Goal: Task Accomplishment & Management: Use online tool/utility

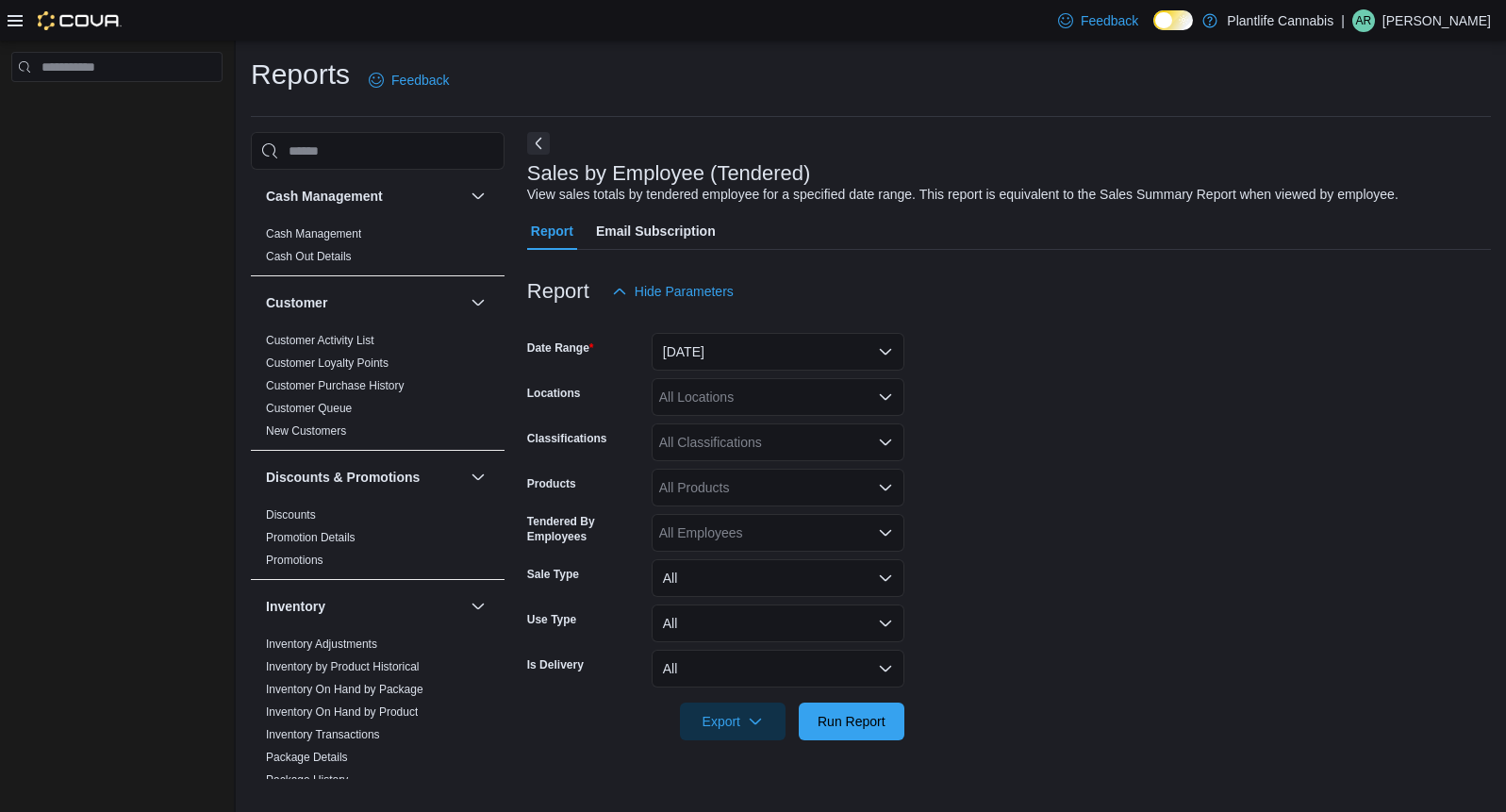
click at [15, 23] on icon at bounding box center [15, 21] width 15 height 15
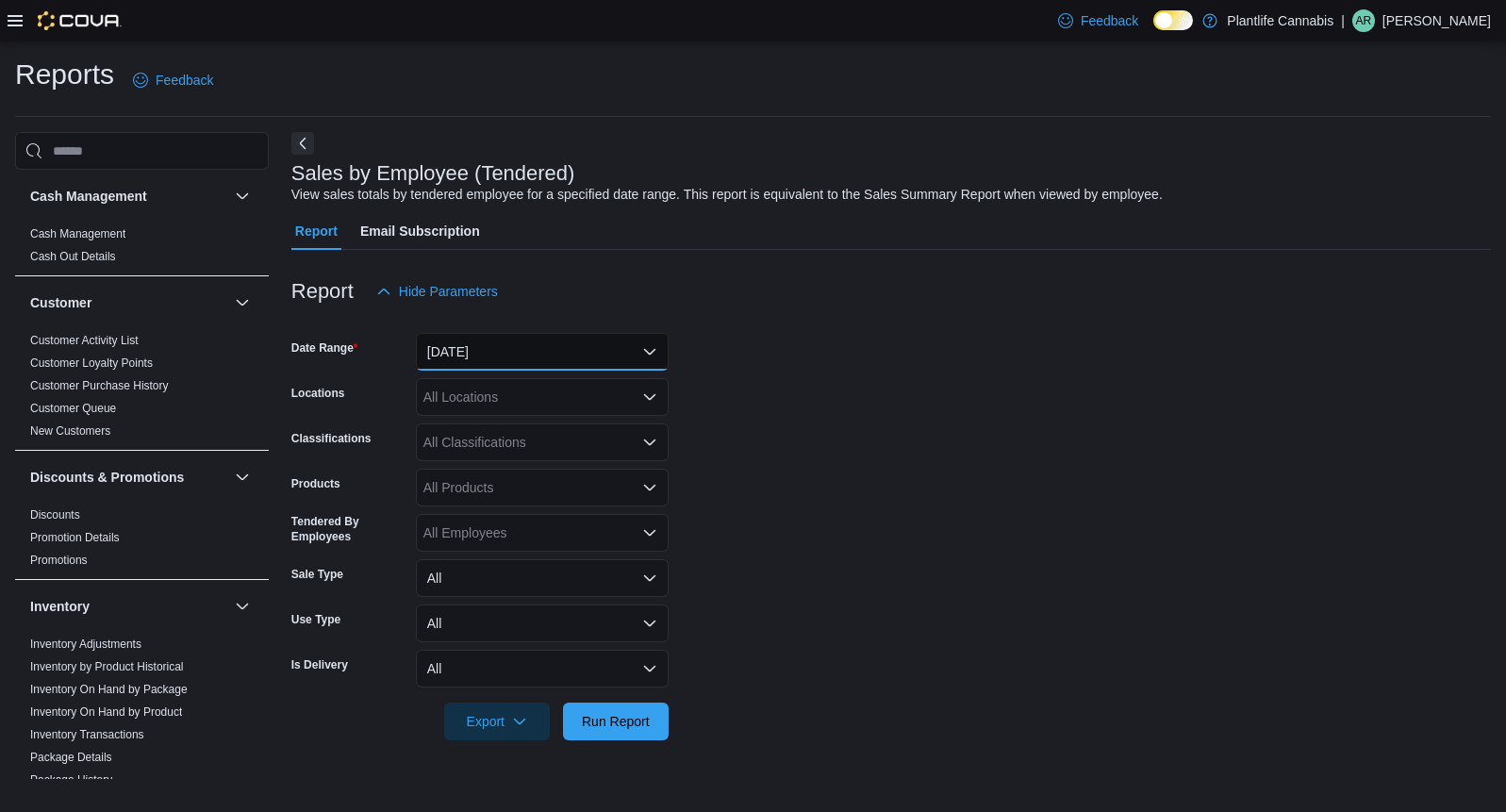
click at [535, 351] on button "[DATE]" at bounding box center [541, 352] width 253 height 38
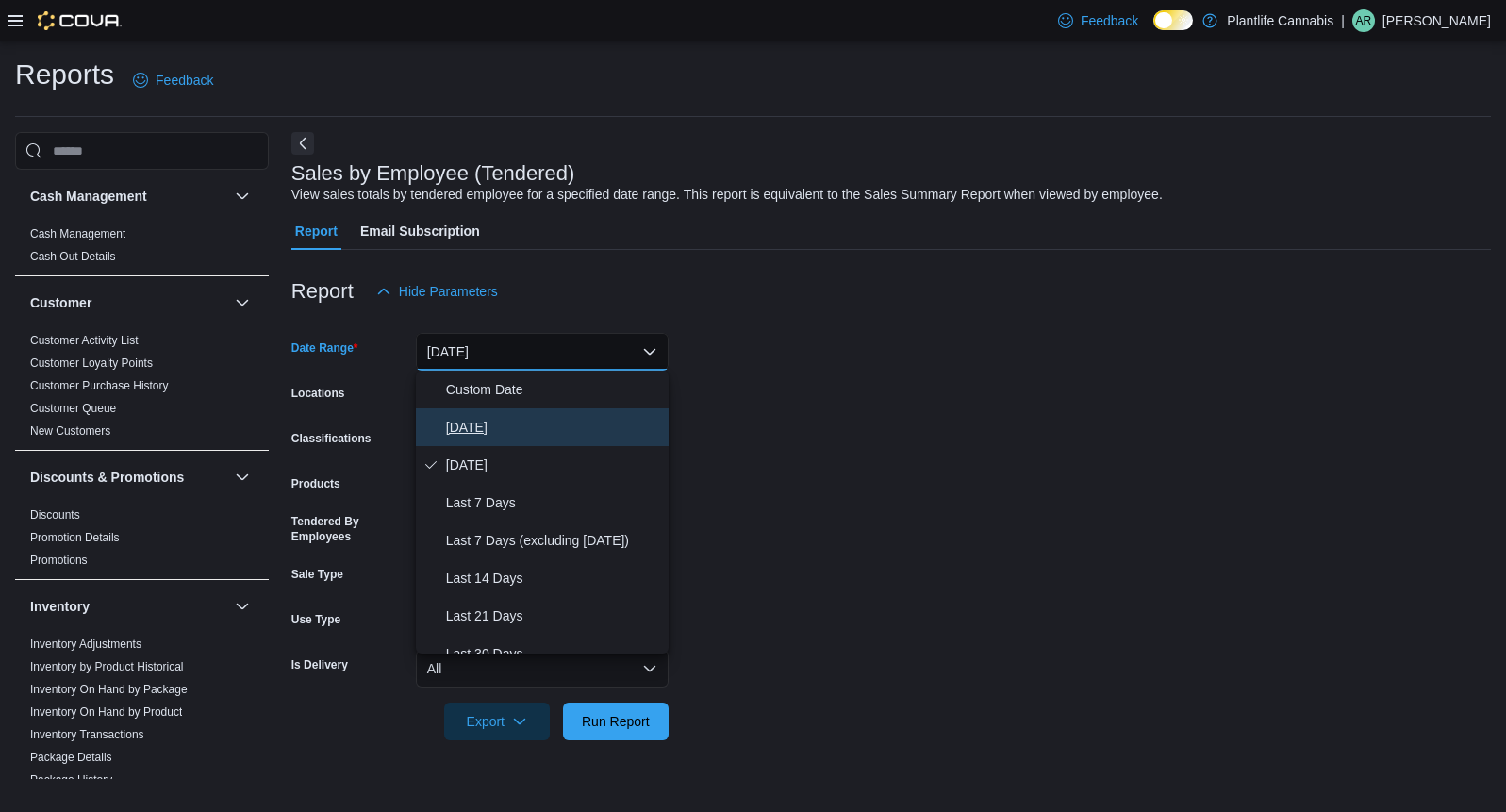
click at [501, 423] on span "[DATE]" at bounding box center [554, 427] width 215 height 23
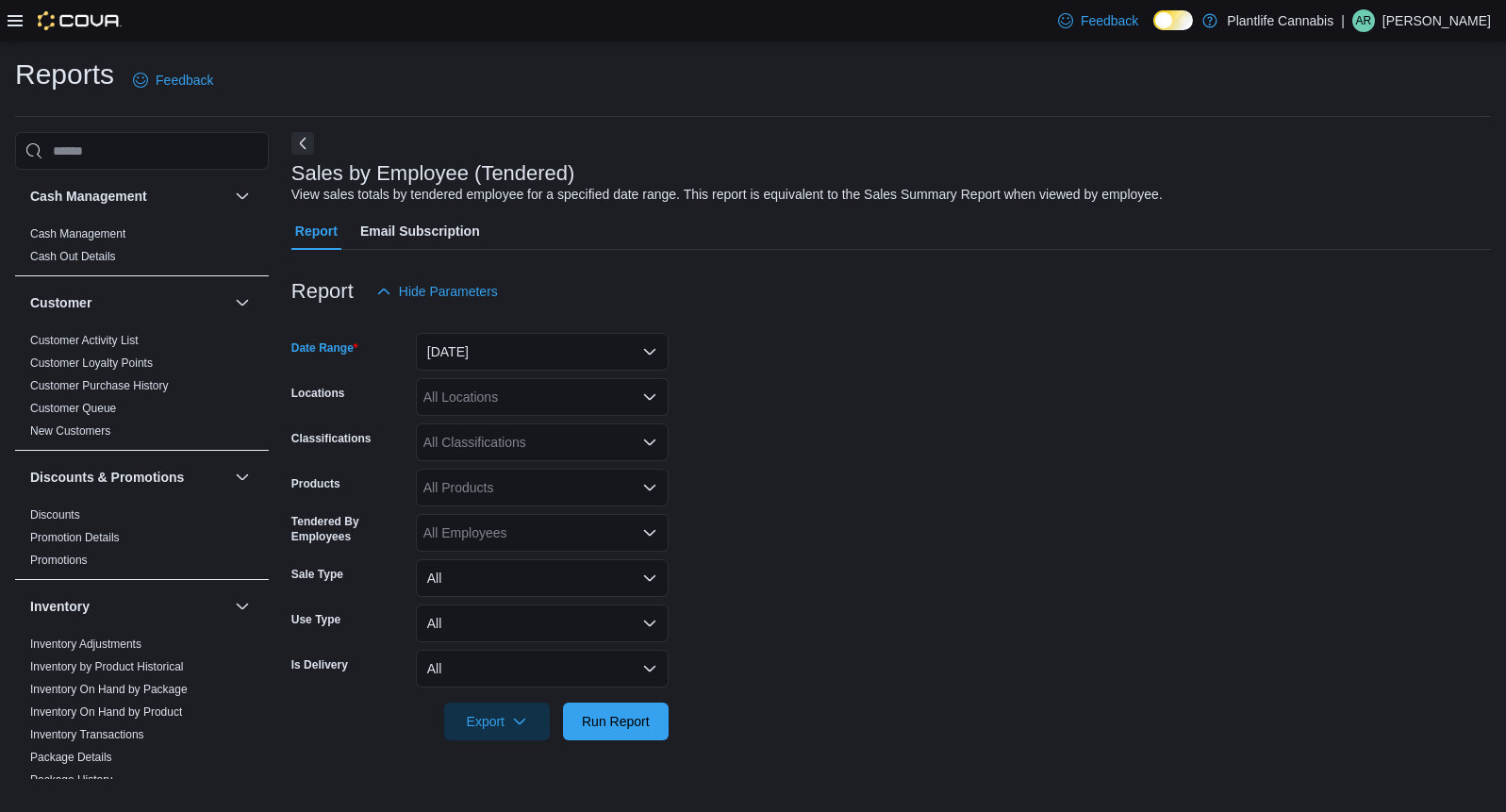
click at [510, 402] on div "All Locations" at bounding box center [541, 397] width 253 height 38
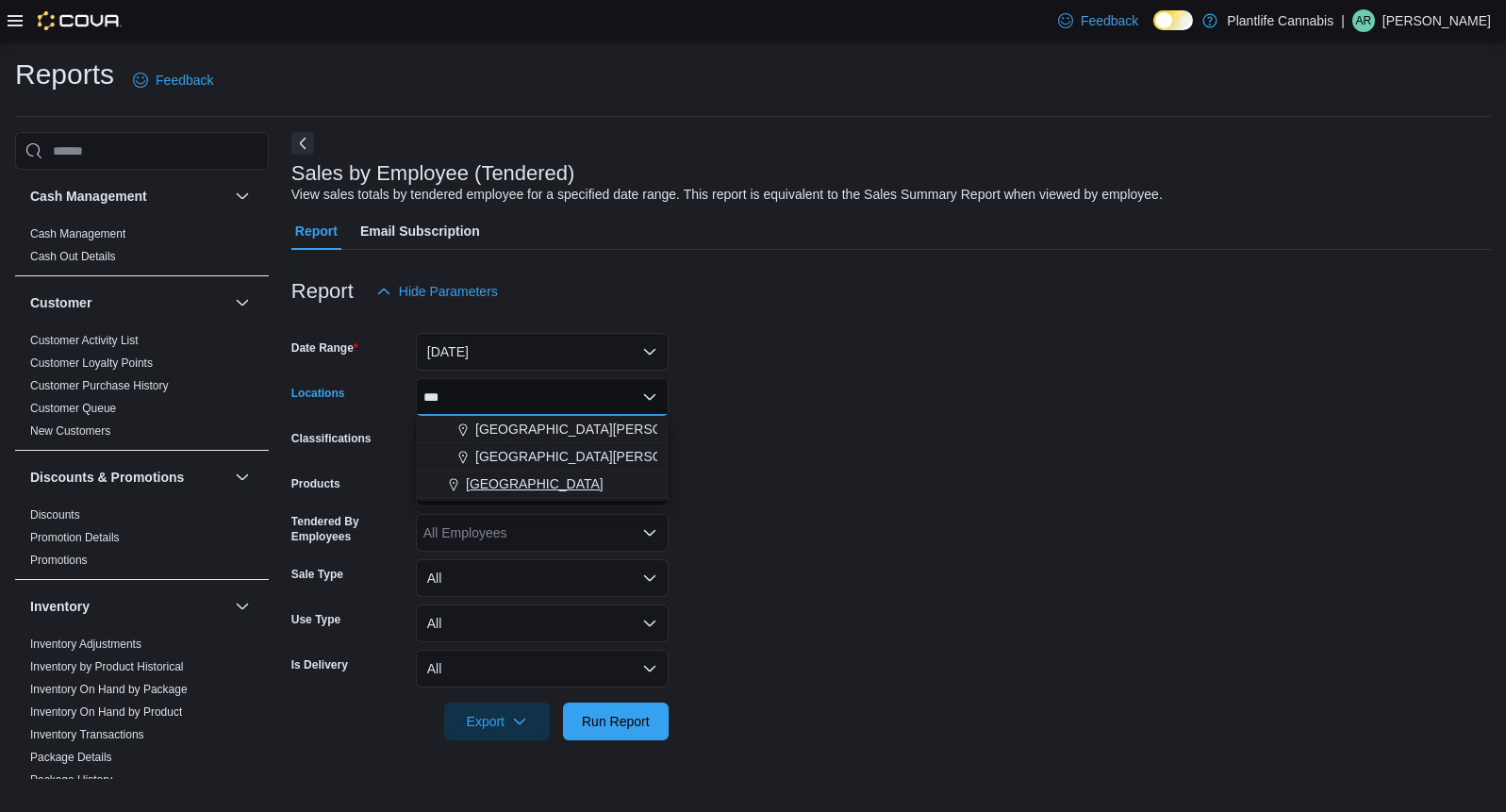
type input "***"
click at [576, 484] on span "[GEOGRAPHIC_DATA]" at bounding box center [535, 484] width 137 height 19
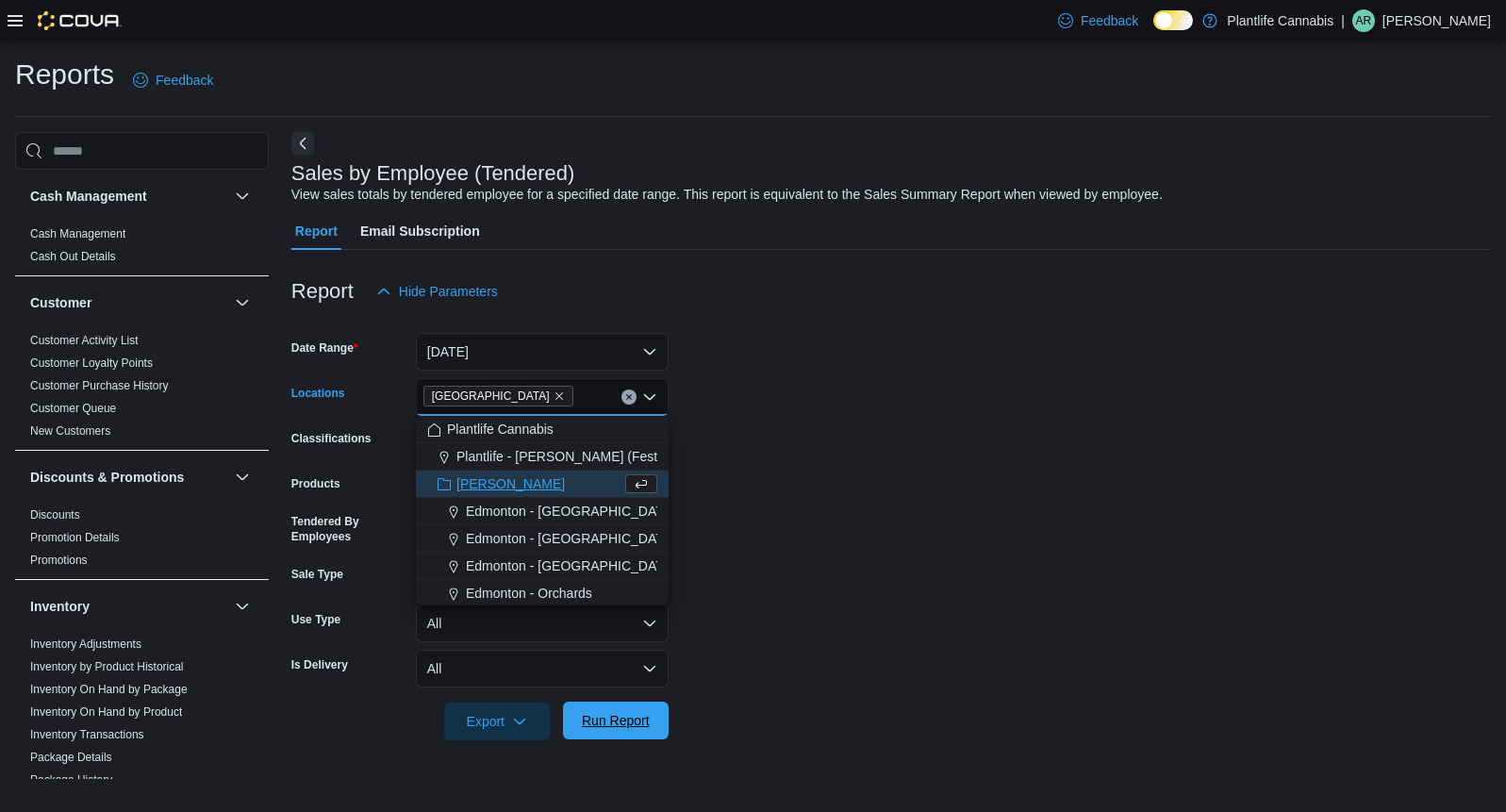
click at [612, 706] on span "Run Report" at bounding box center [616, 721] width 83 height 38
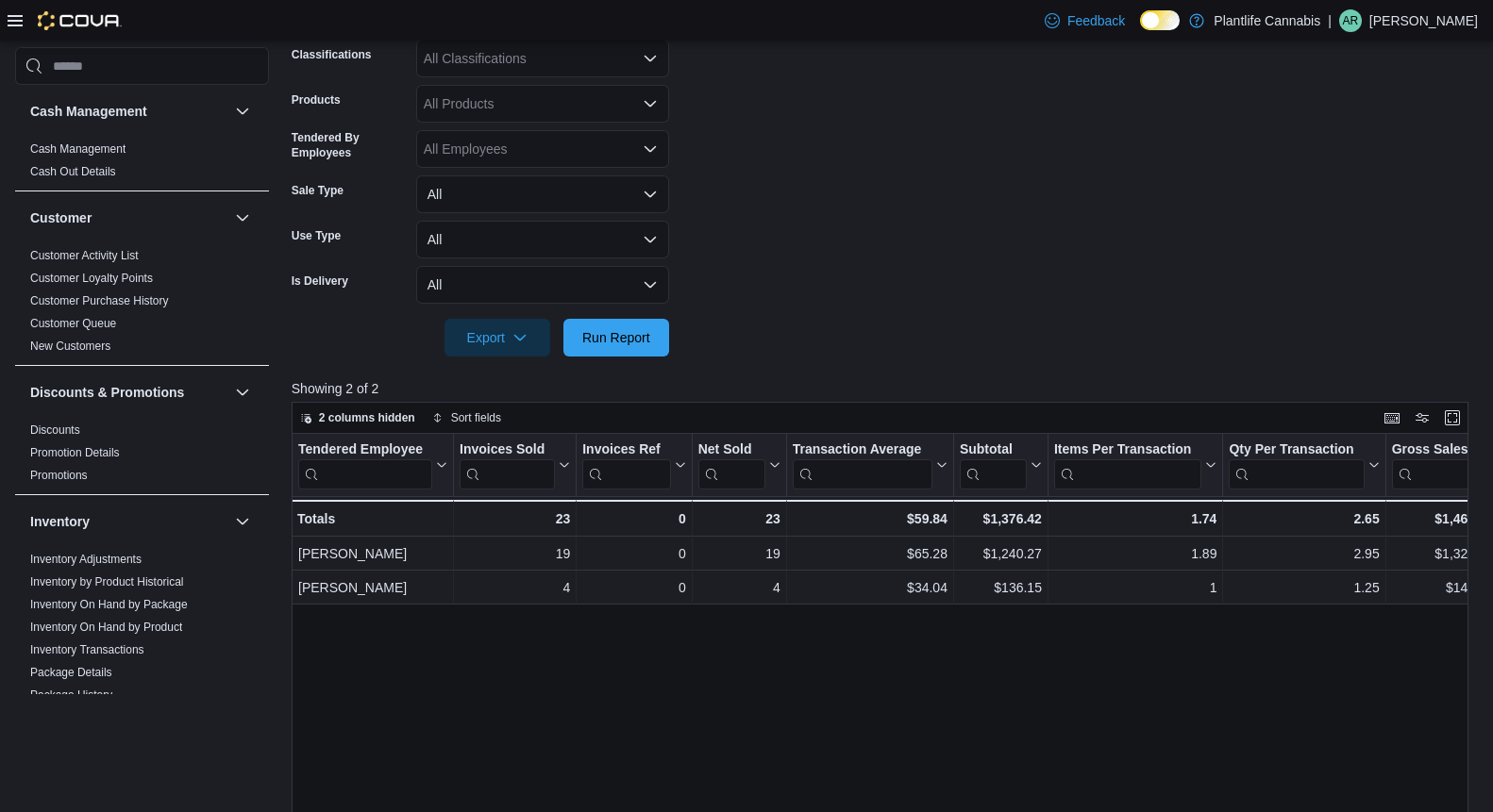
scroll to position [389, 0]
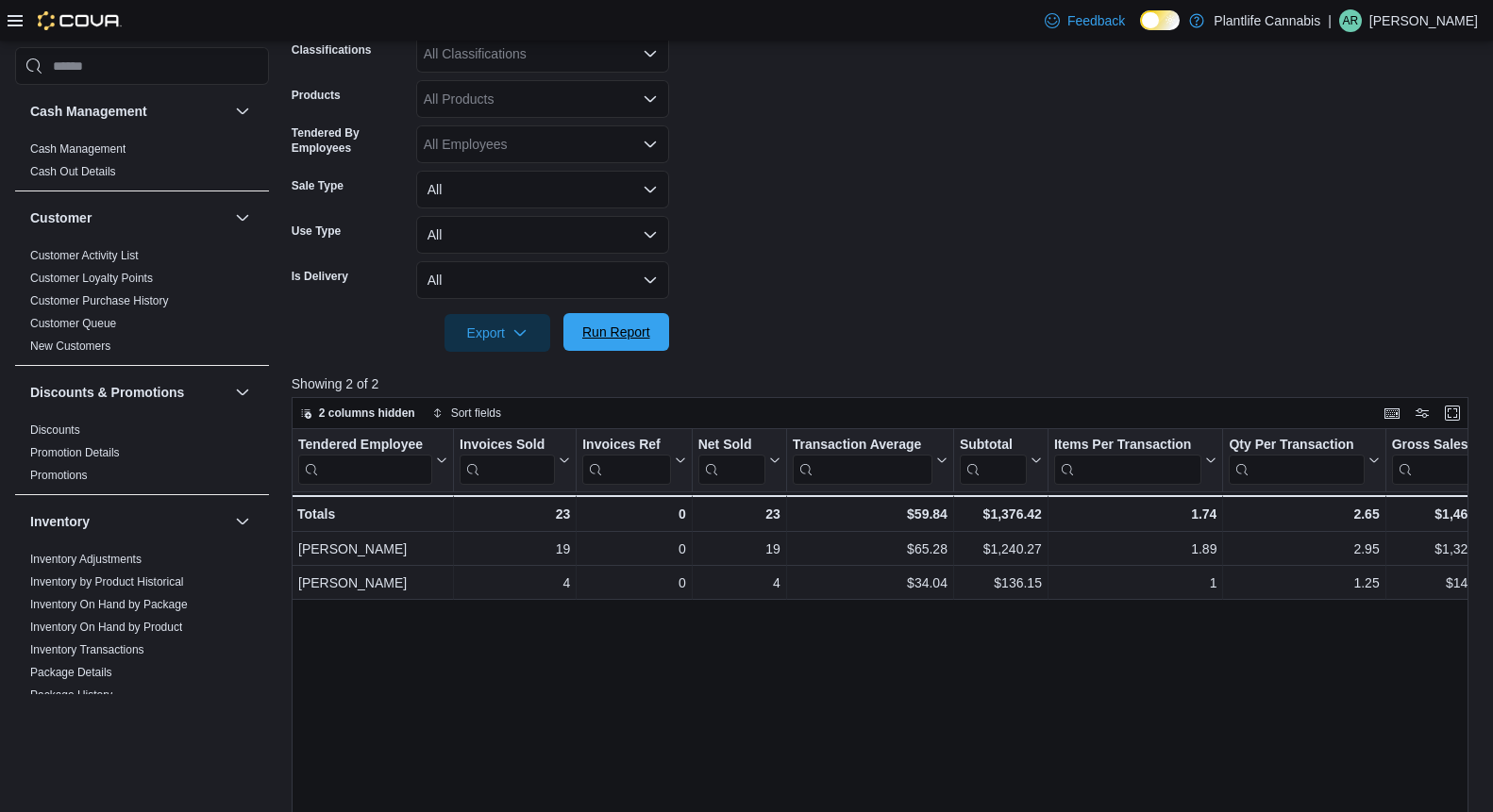
click at [624, 332] on span "Run Report" at bounding box center [616, 332] width 68 height 19
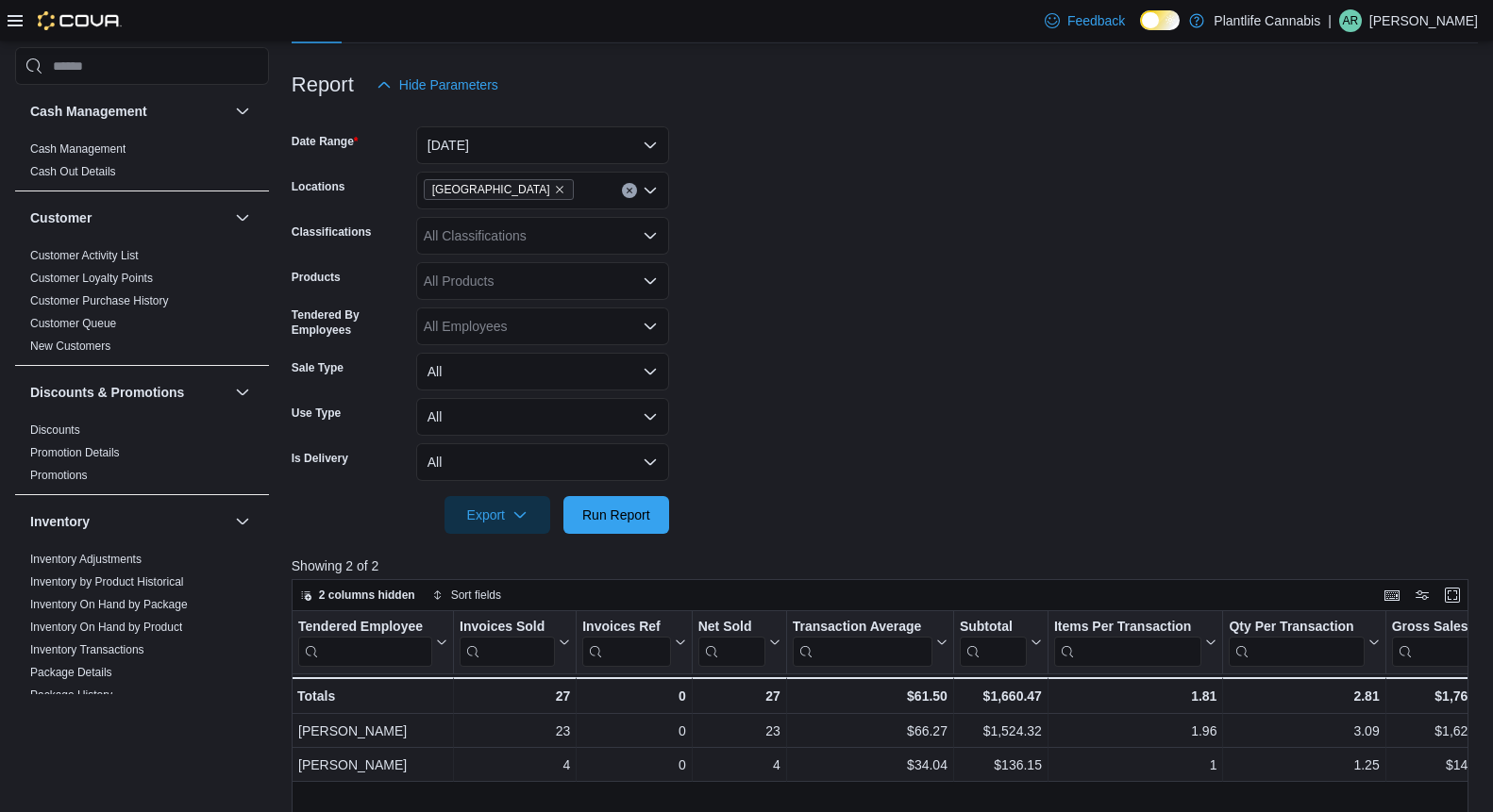
click at [512, 233] on div "All Classifications" at bounding box center [542, 236] width 253 height 38
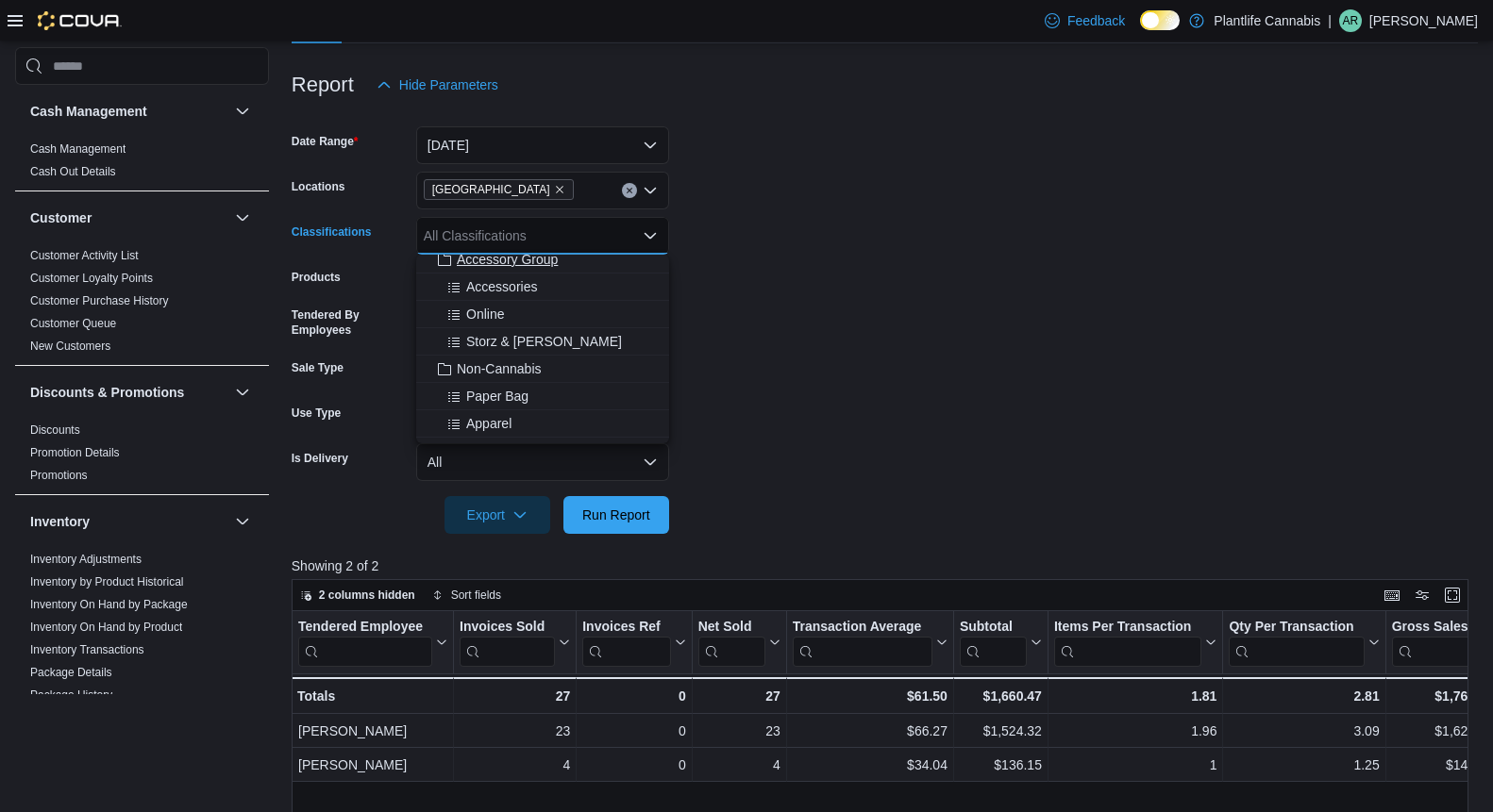
click at [543, 268] on span "Accessory Group" at bounding box center [507, 259] width 101 height 19
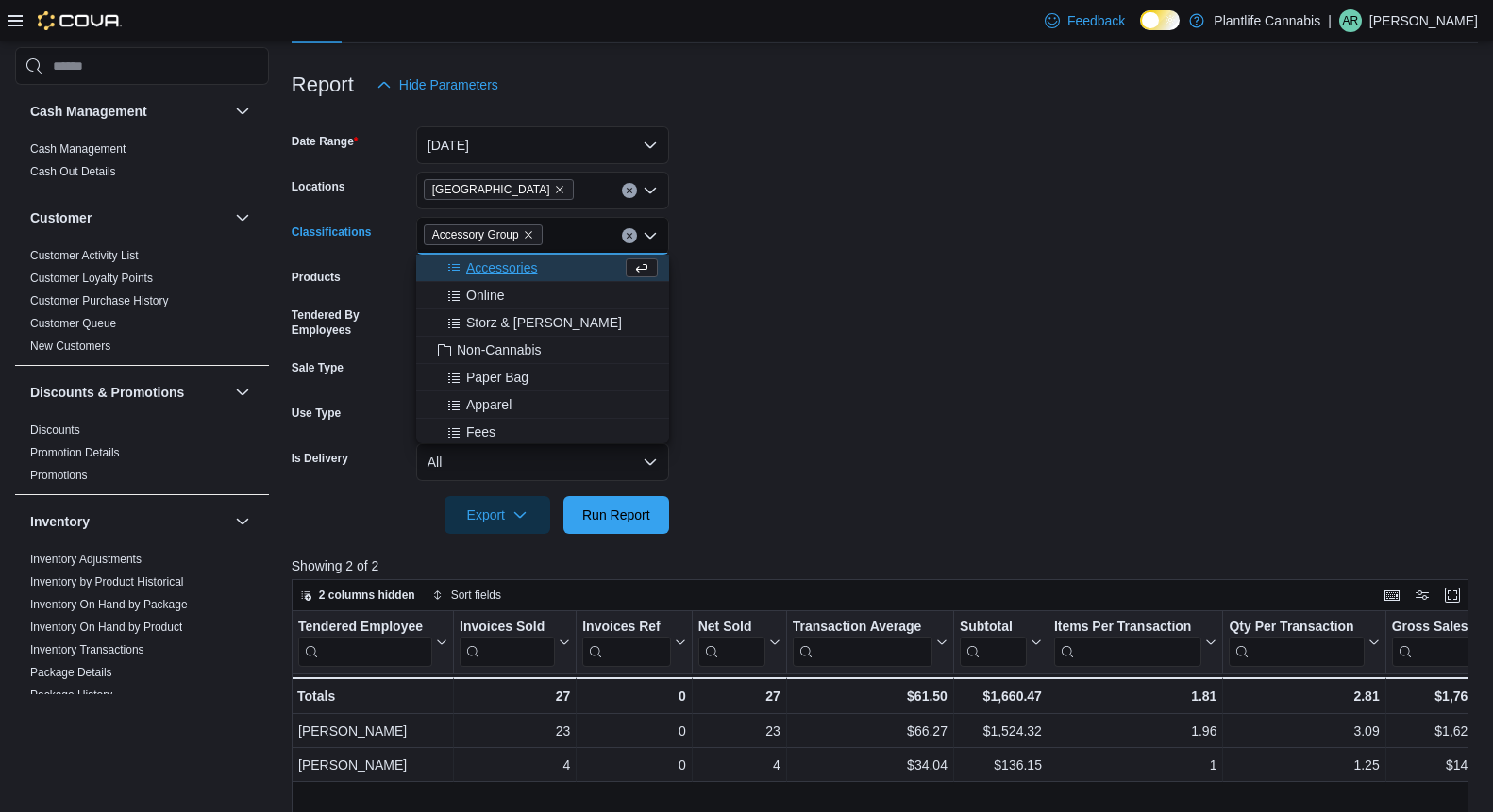
click at [617, 537] on div at bounding box center [885, 545] width 1186 height 23
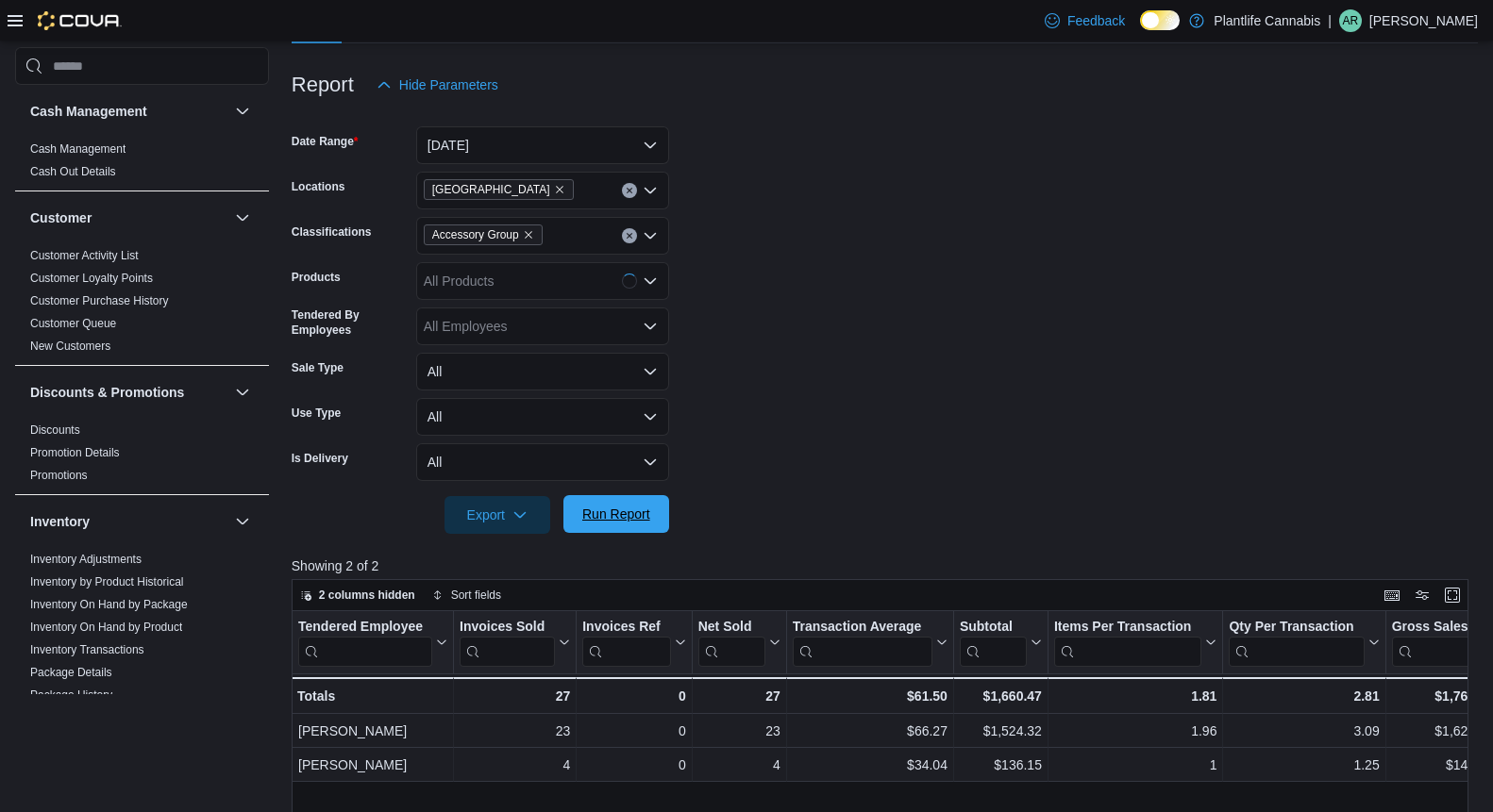
click at [625, 514] on span "Run Report" at bounding box center [616, 514] width 68 height 19
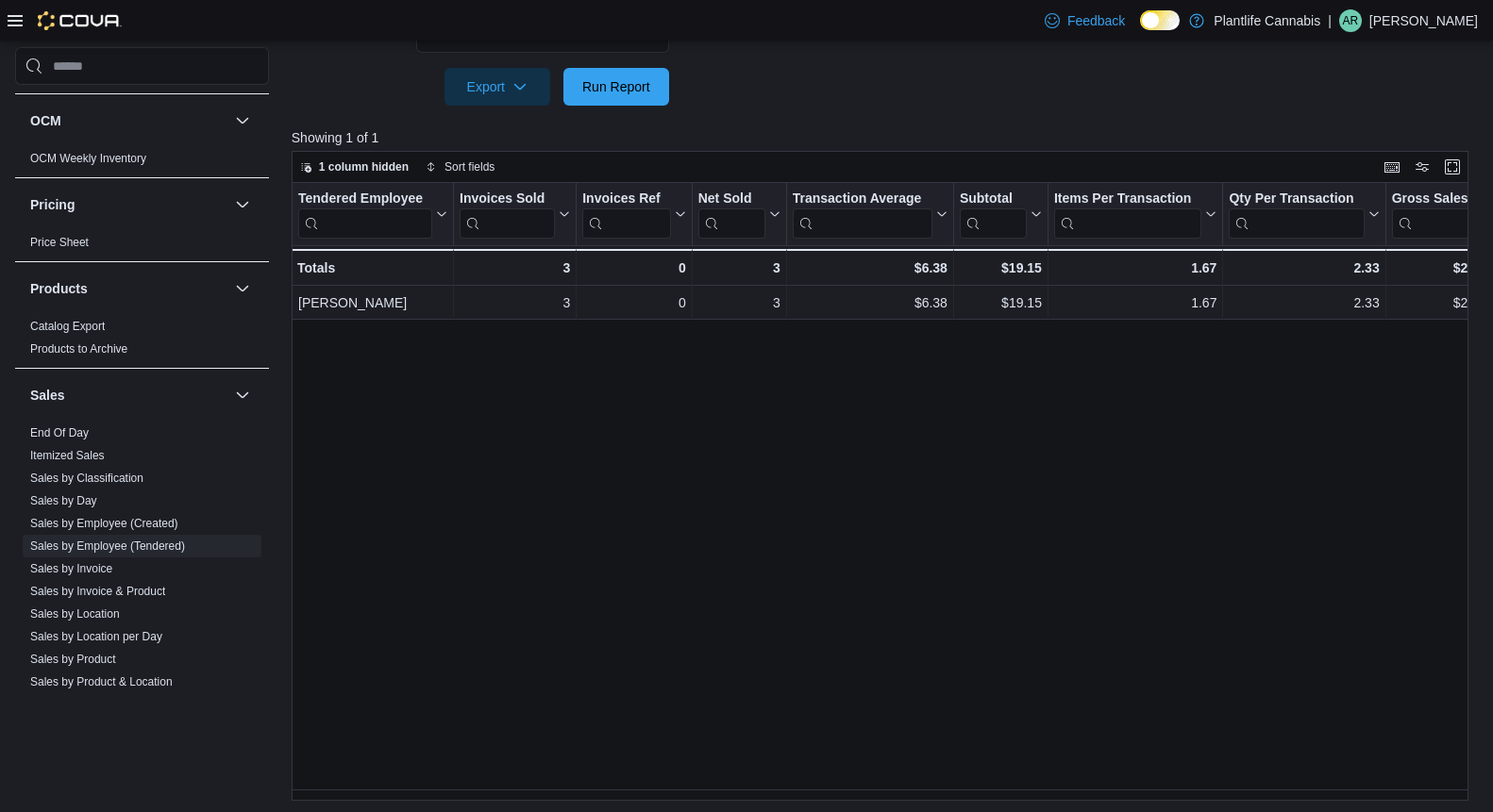
scroll to position [953, 0]
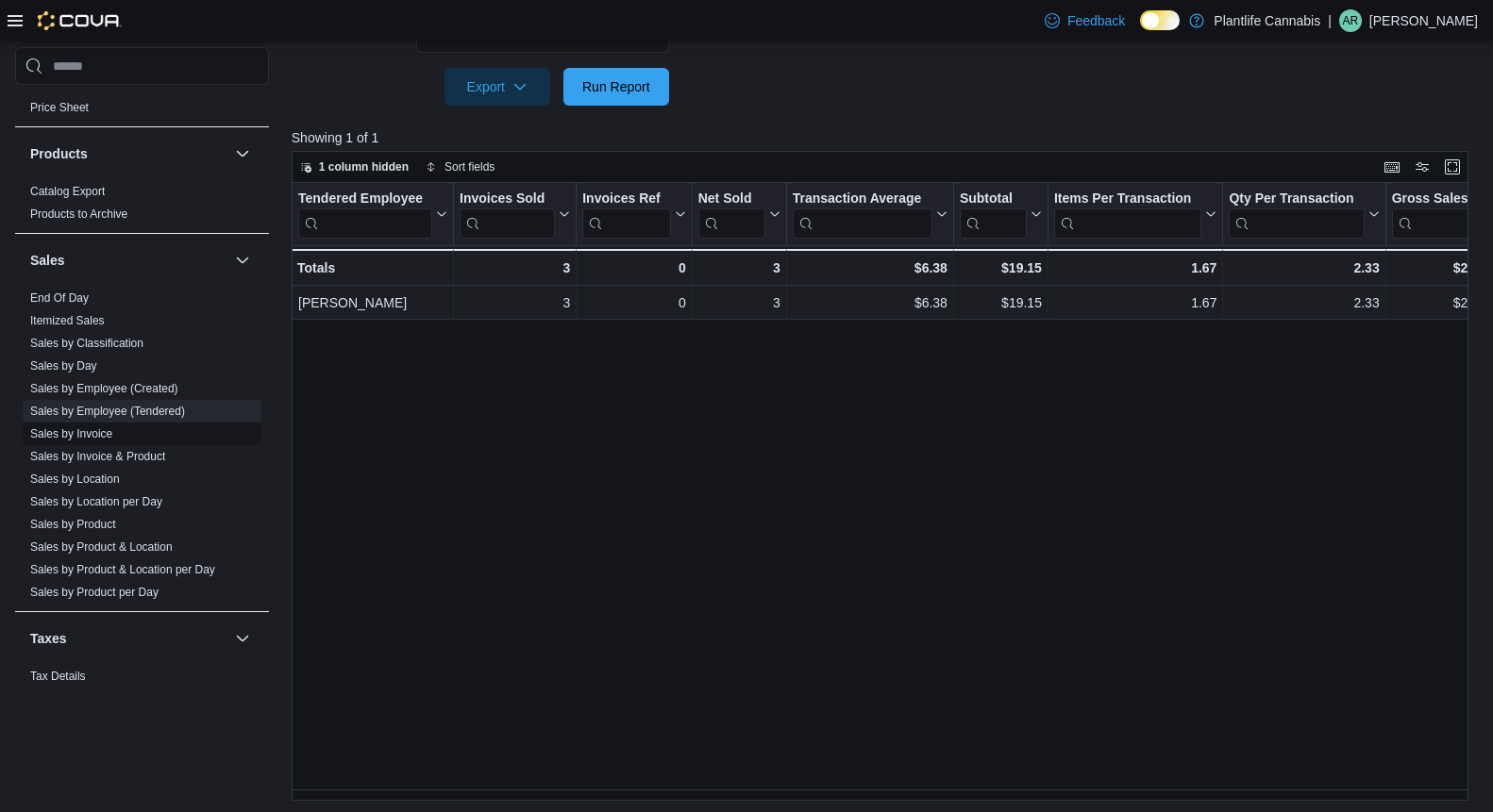
click at [98, 438] on link "Sales by Invoice" at bounding box center [72, 434] width 82 height 13
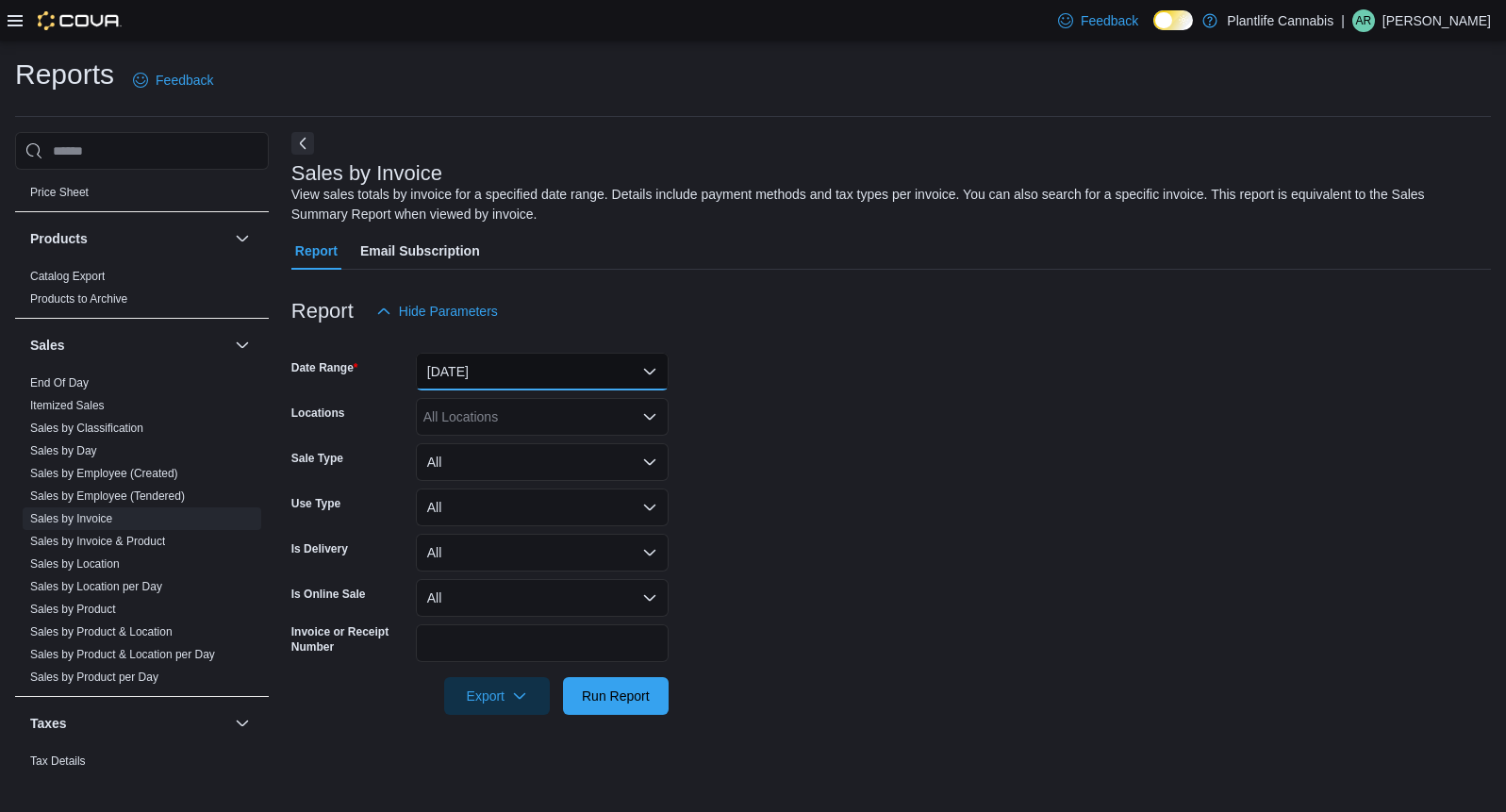
click at [539, 358] on button "[DATE]" at bounding box center [541, 372] width 253 height 38
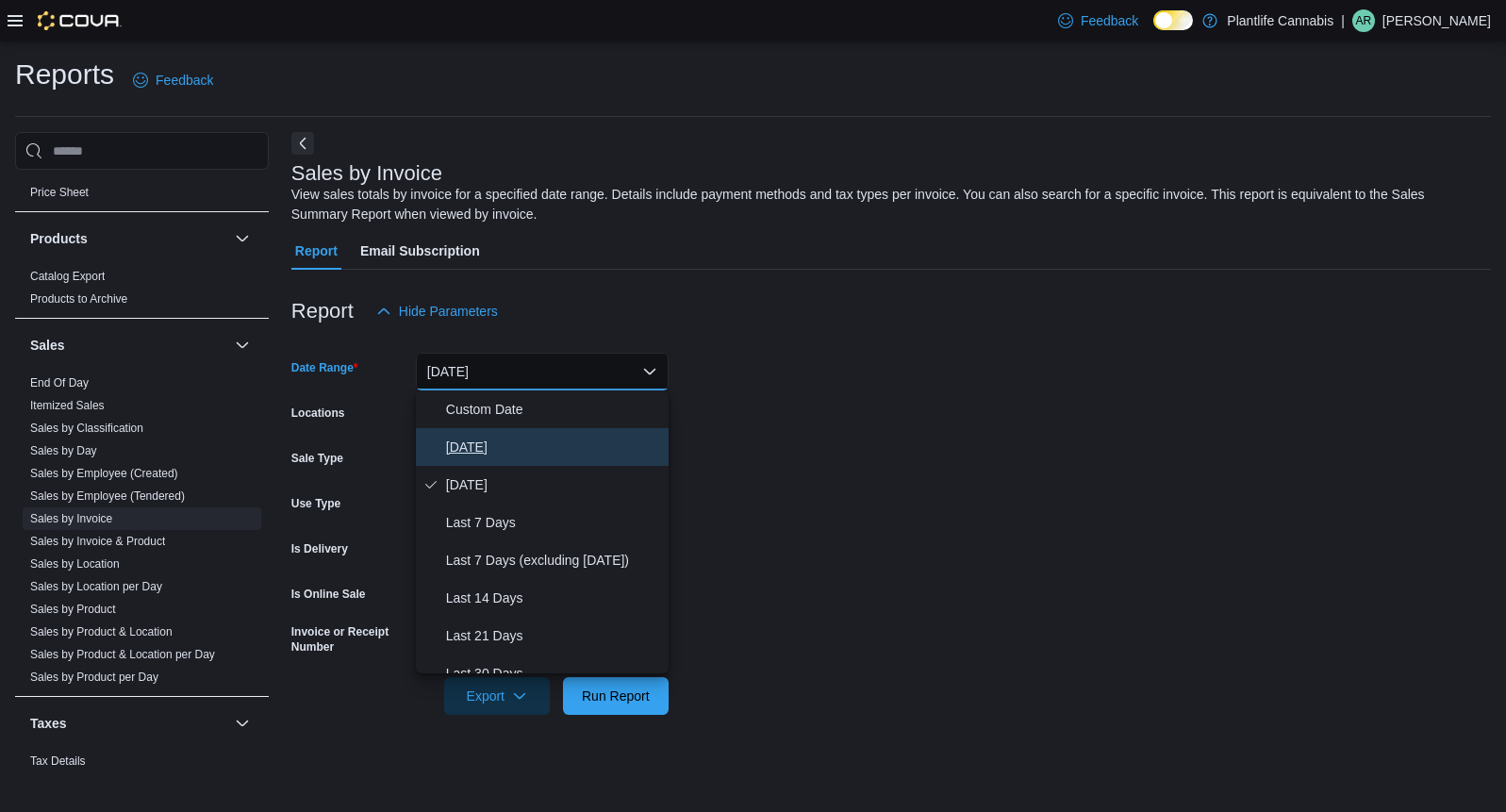
click at [477, 448] on span "[DATE]" at bounding box center [554, 447] width 215 height 23
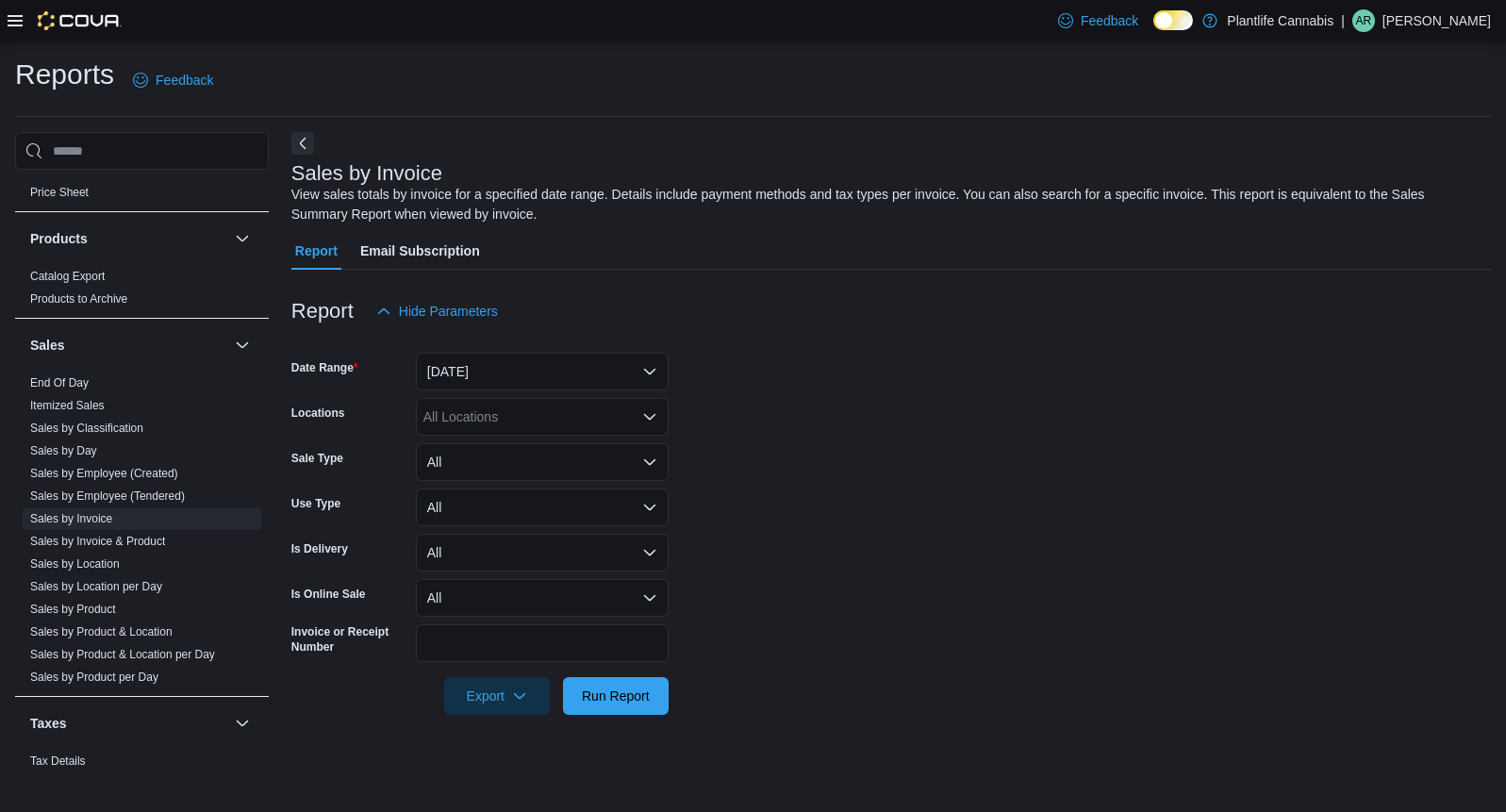
click at [487, 419] on div "All Locations" at bounding box center [541, 417] width 253 height 38
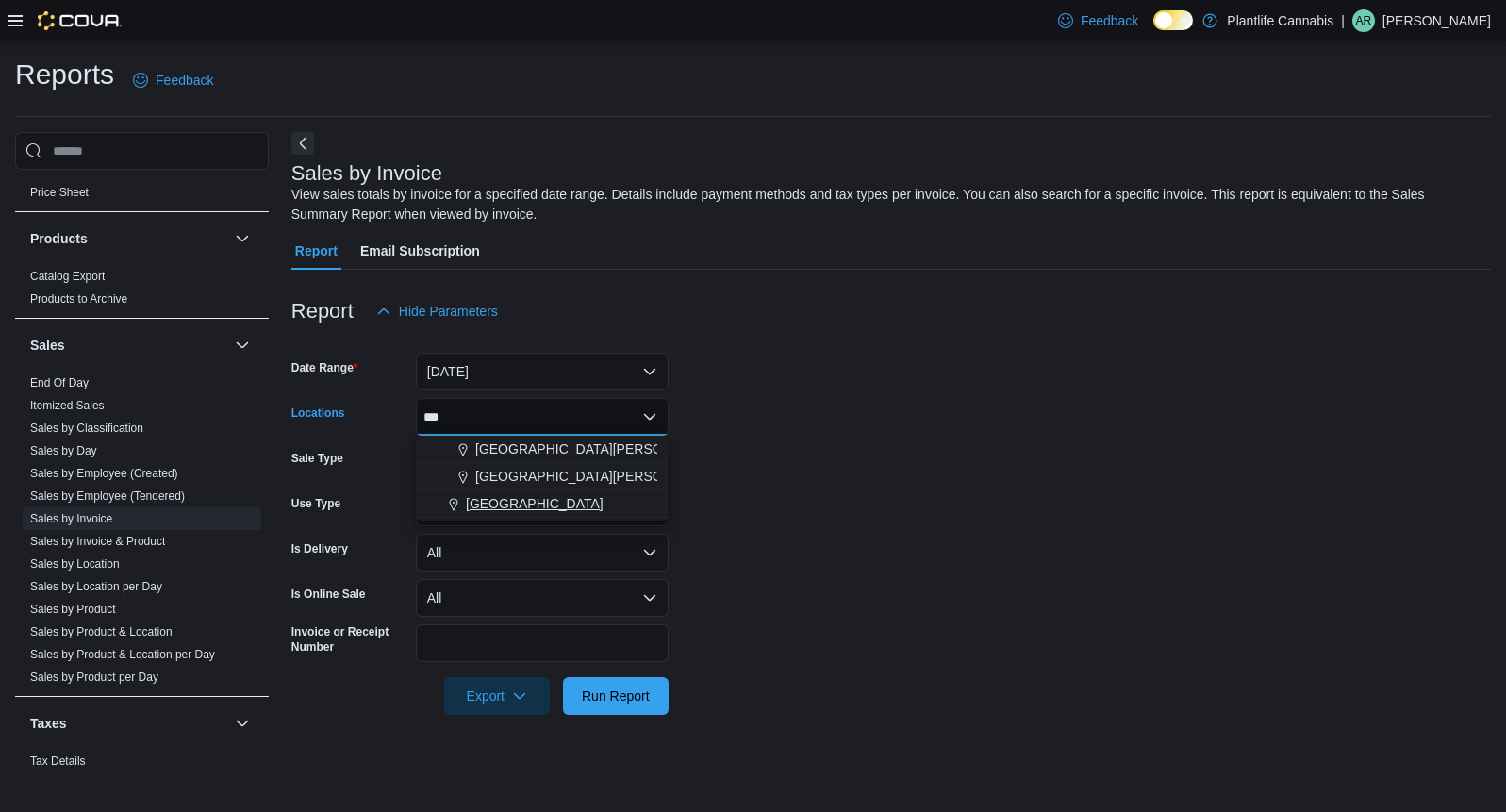
type input "***"
click at [478, 510] on span "[GEOGRAPHIC_DATA]" at bounding box center [535, 504] width 137 height 19
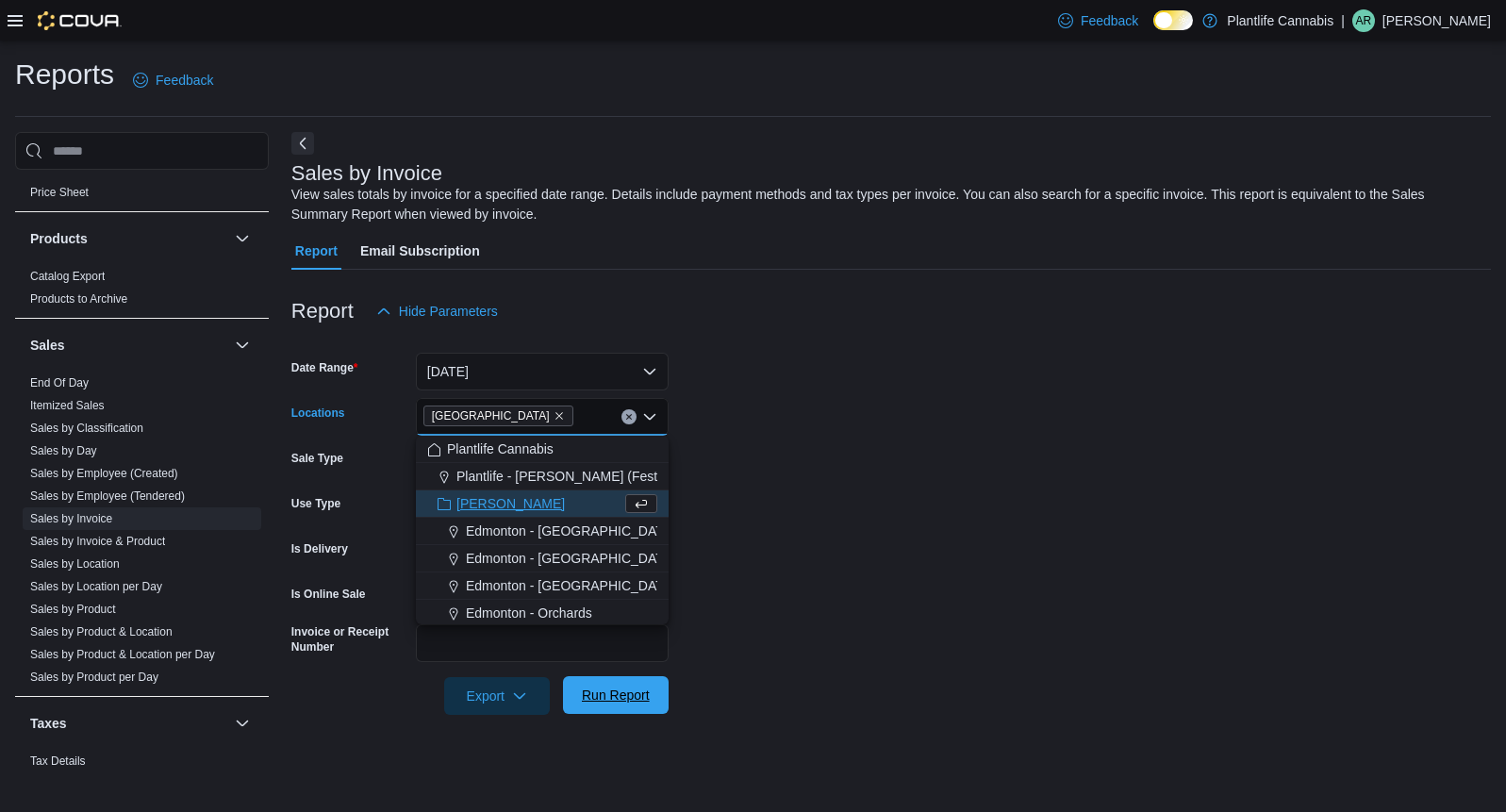
click at [620, 688] on span "Run Report" at bounding box center [616, 695] width 68 height 19
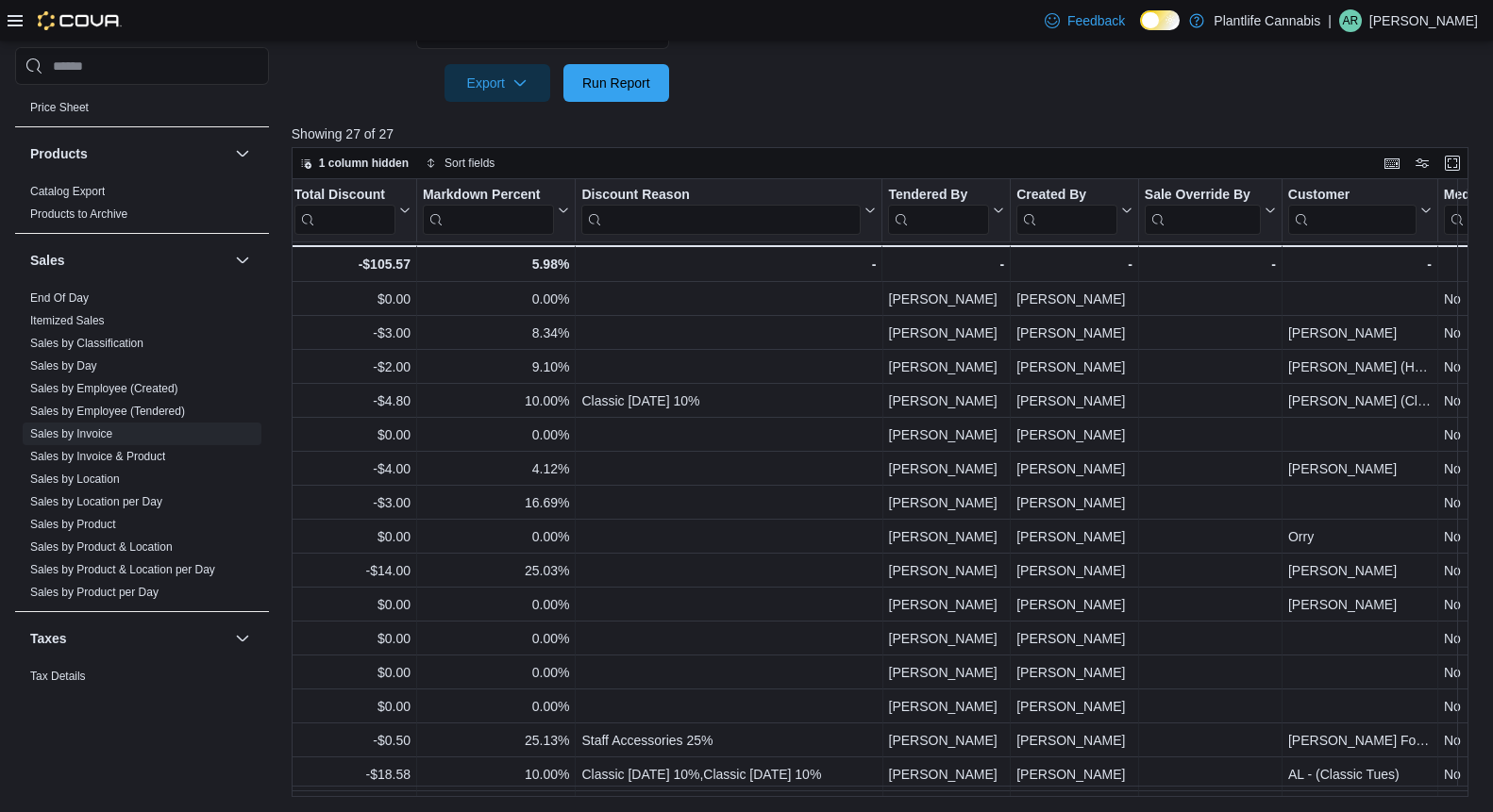
scroll to position [0, 2401]
